Goal: Task Accomplishment & Management: Use online tool/utility

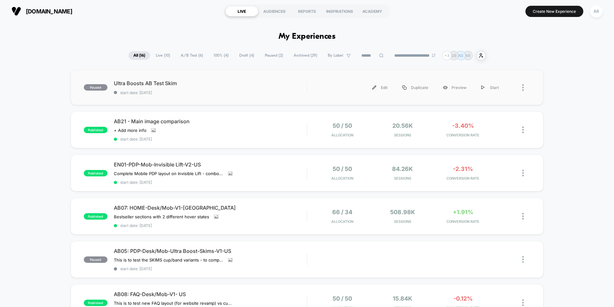
click at [522, 86] on div at bounding box center [518, 87] width 24 height 14
click at [522, 89] on img at bounding box center [523, 87] width 2 height 7
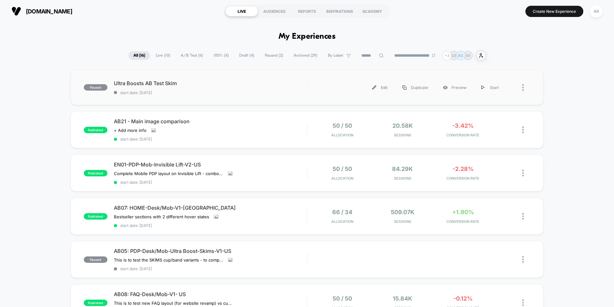
click at [523, 85] on img at bounding box center [523, 87] width 2 height 7
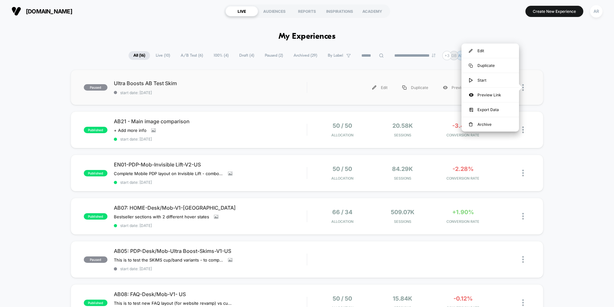
click at [320, 86] on div "Edit Duplicate Preview Start" at bounding box center [410, 87] width 193 height 14
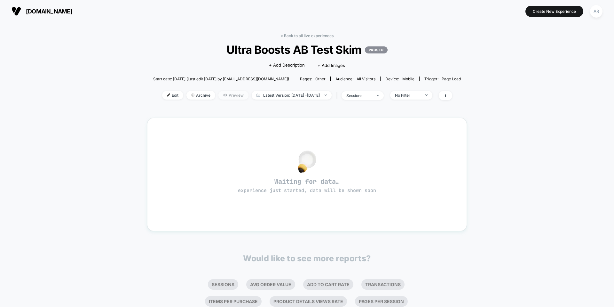
click at [218, 97] on span "Preview" at bounding box center [233, 95] width 30 height 9
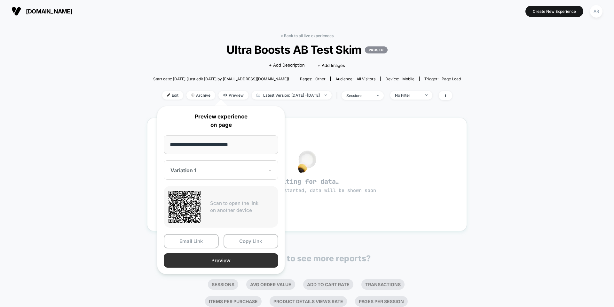
click at [196, 255] on button "Preview" at bounding box center [221, 260] width 115 height 14
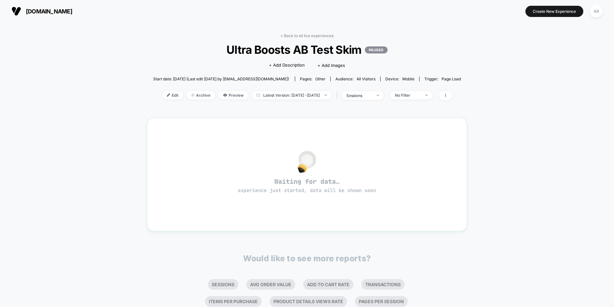
click at [300, 40] on div "< Back to all live experiences Ultra Boosts AB Test Skim PAUSED Click to edit e…" at bounding box center [307, 70] width 308 height 75
click at [301, 37] on link "< Back to all live experiences" at bounding box center [307, 35] width 53 height 5
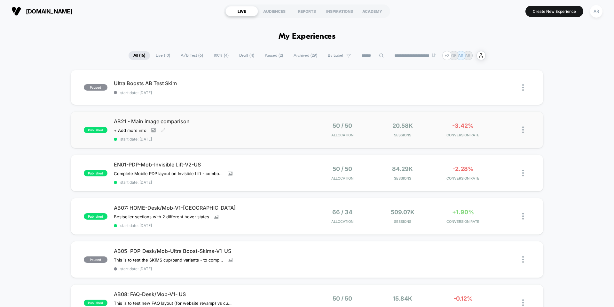
click at [284, 125] on div "AB21 - Main image comparison Click to view images Click to edit experience deta…" at bounding box center [210, 129] width 193 height 23
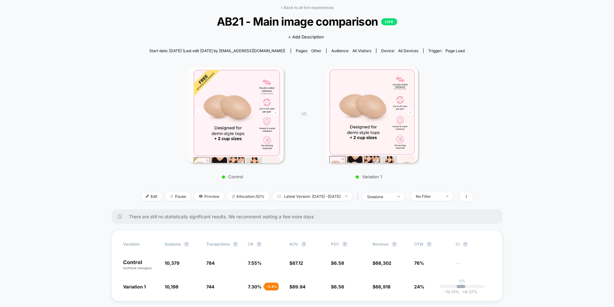
scroll to position [64, 0]
